Goal: Information Seeking & Learning: Learn about a topic

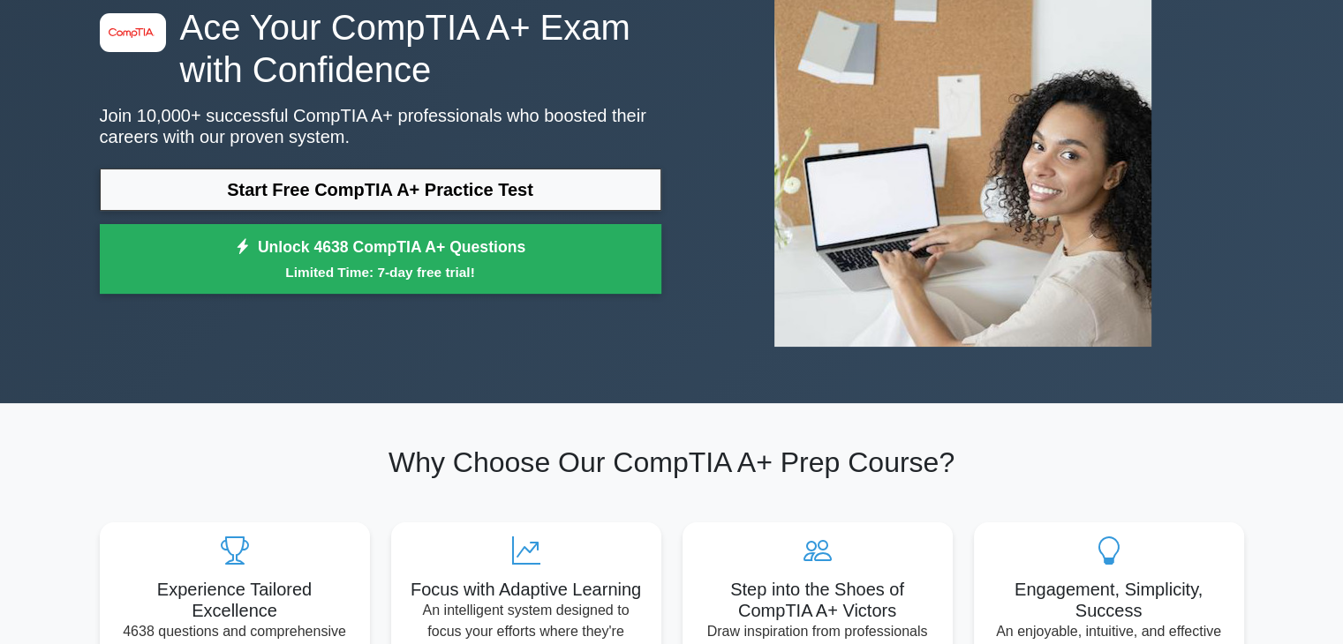
scroll to position [152, 0]
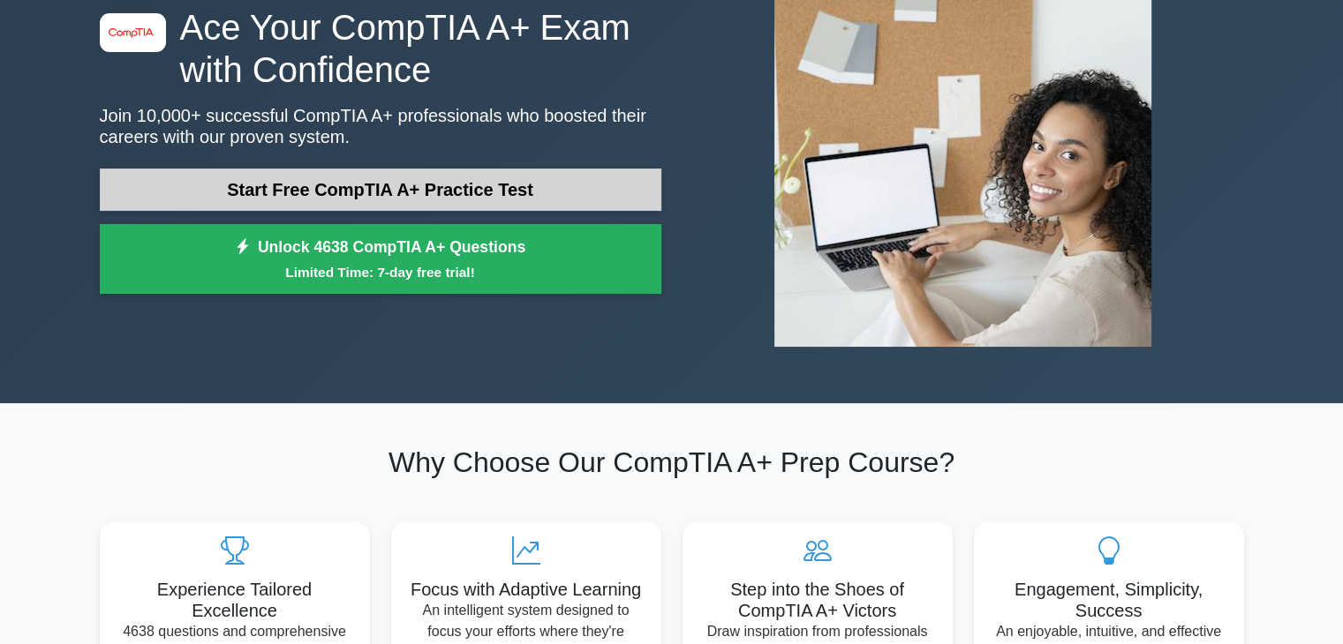
click at [395, 190] on link "Start Free CompTIA A+ Practice Test" at bounding box center [380, 190] width 561 height 42
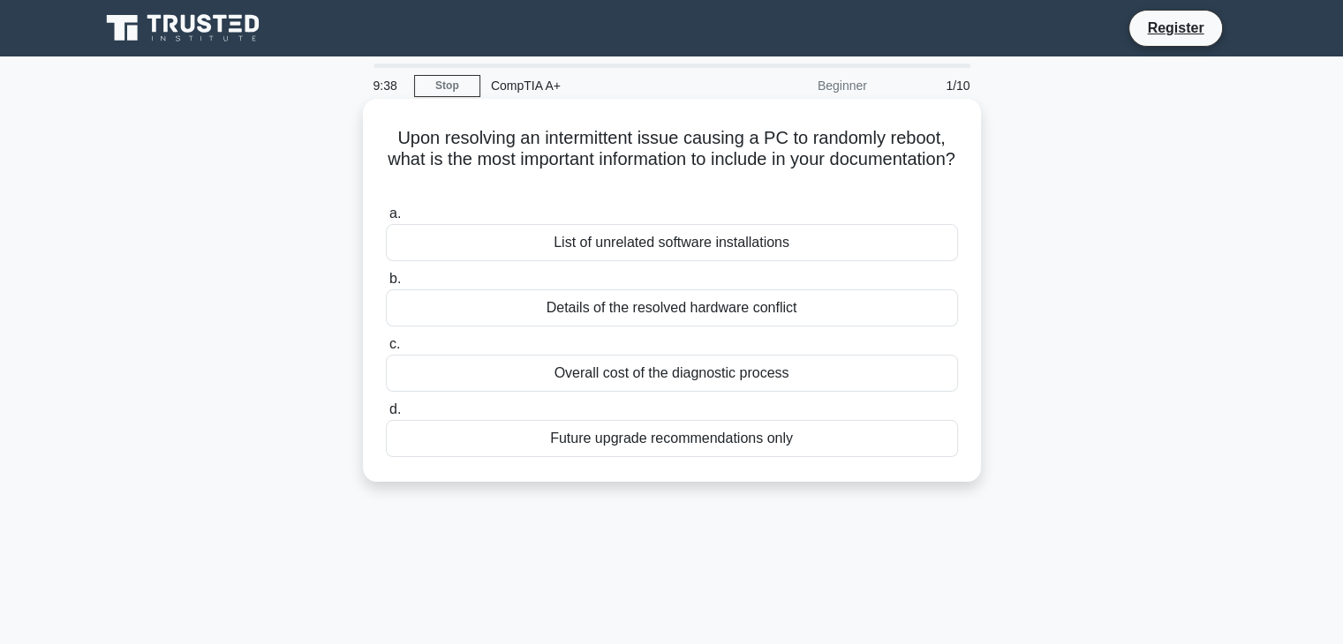
click at [709, 310] on div "Details of the resolved hardware conflict" at bounding box center [672, 308] width 572 height 37
click at [386, 285] on input "b. Details of the resolved hardware conflict" at bounding box center [386, 279] width 0 height 11
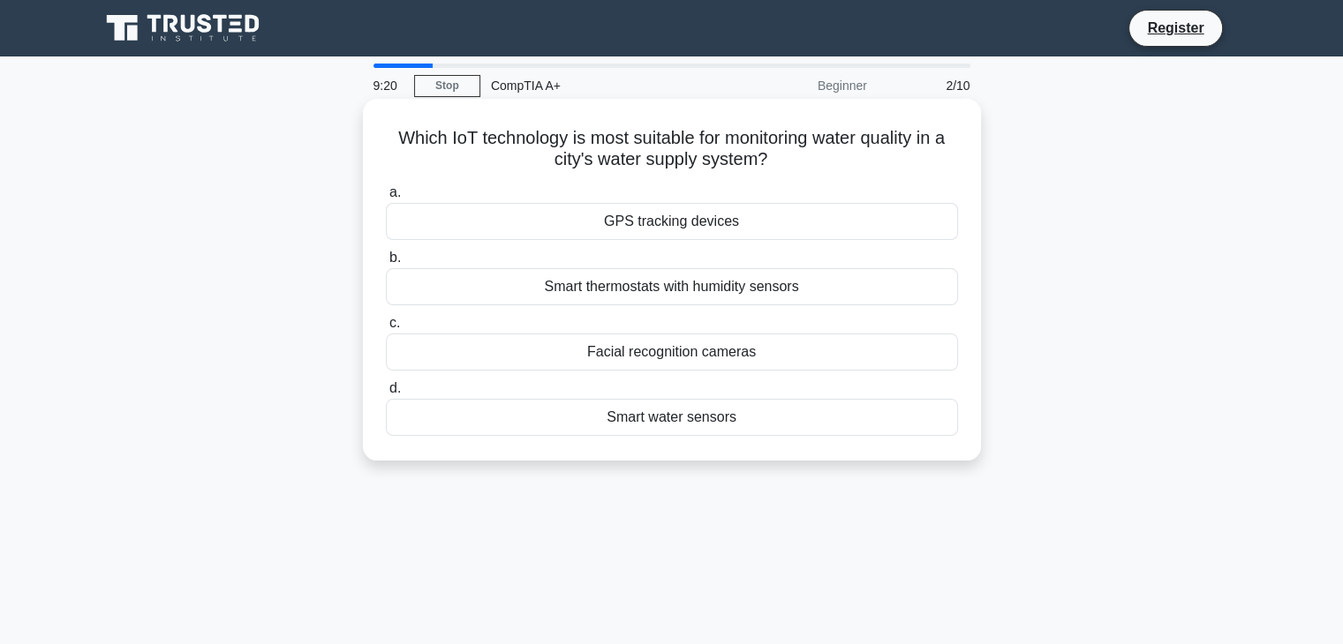
click at [703, 300] on div "Smart thermostats with humidity sensors" at bounding box center [672, 286] width 572 height 37
click at [386, 264] on input "b. Smart thermostats with humidity sensors" at bounding box center [386, 257] width 0 height 11
